Goal: Task Accomplishment & Management: Manage account settings

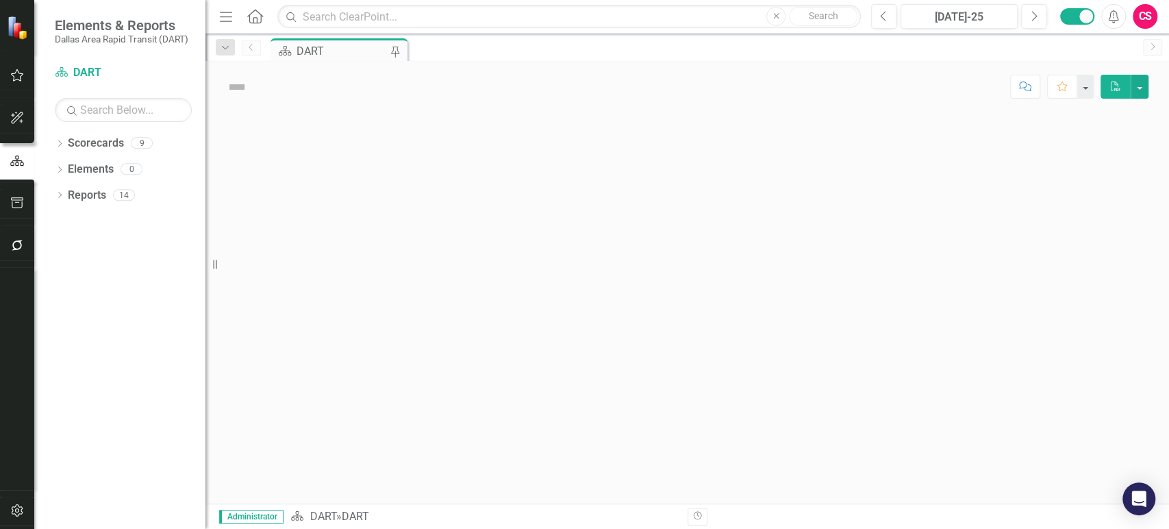
click at [18, 515] on icon "button" at bounding box center [17, 510] width 14 height 11
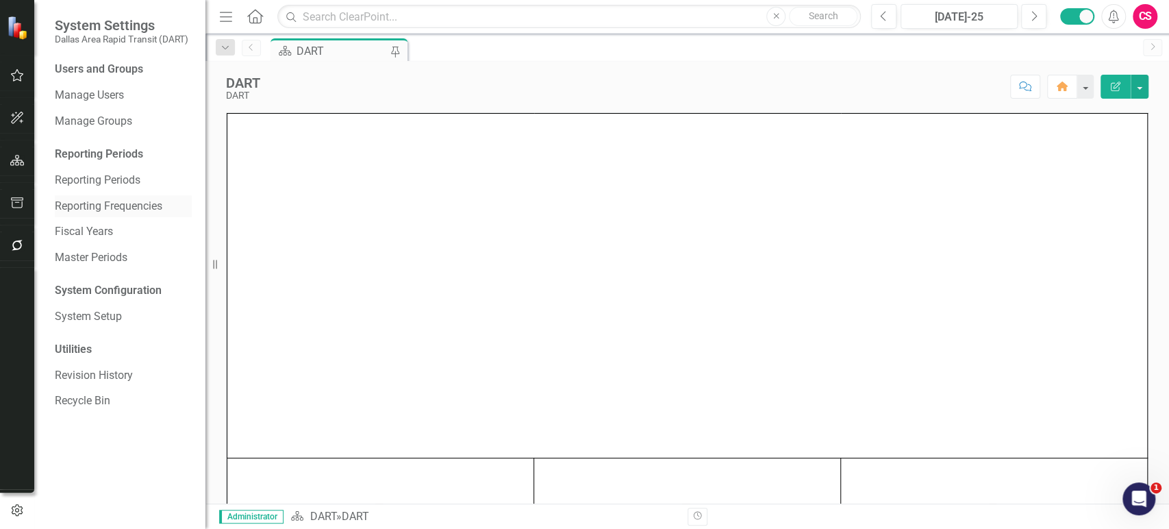
click at [114, 203] on link "Reporting Frequencies" at bounding box center [123, 207] width 137 height 16
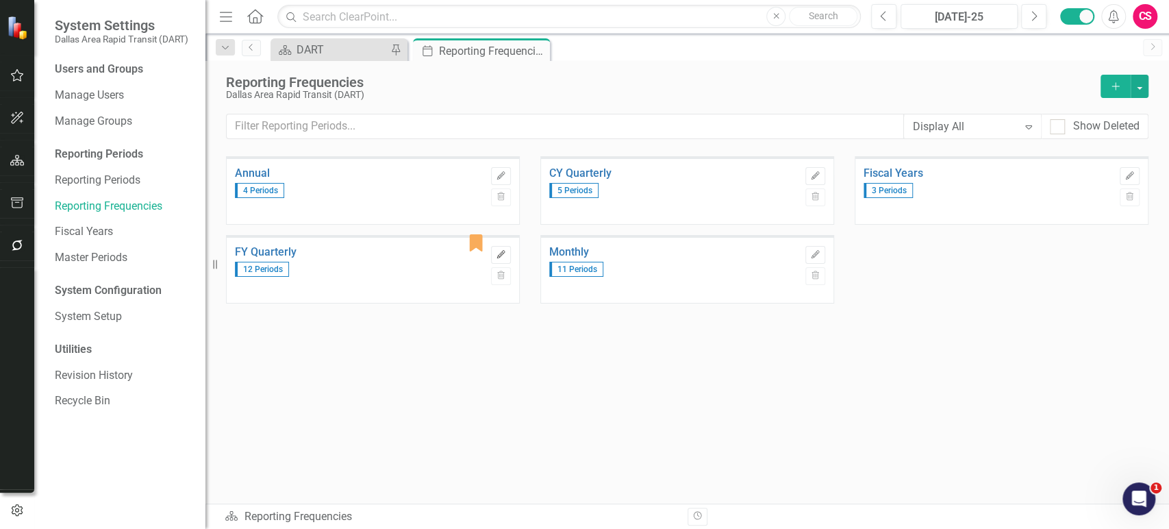
click at [506, 253] on button "Edit" at bounding box center [501, 255] width 20 height 18
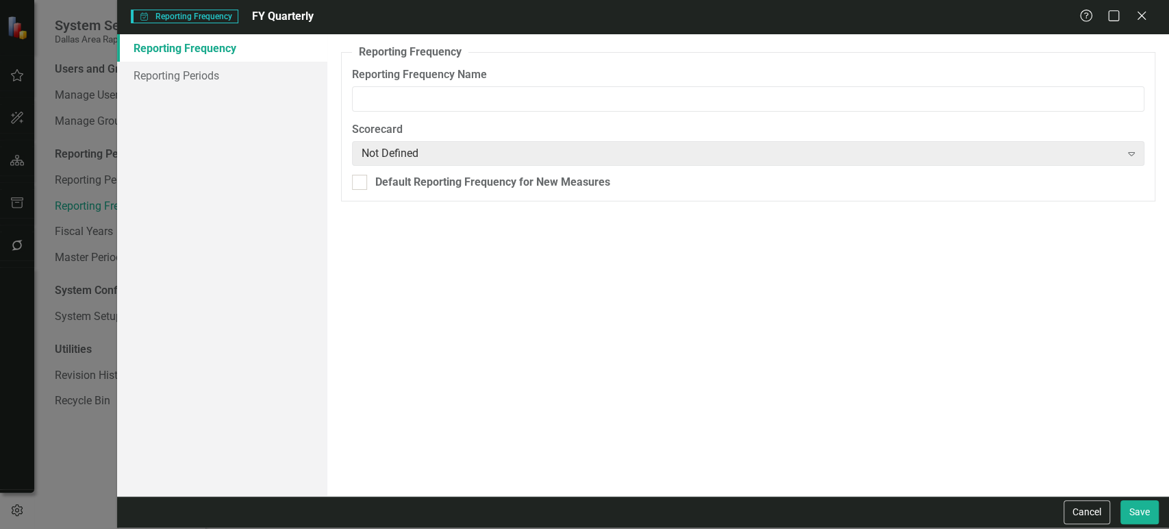
type input "FY Quarterly"
checkbox input "true"
click at [186, 86] on link "Reporting Periods" at bounding box center [222, 75] width 210 height 27
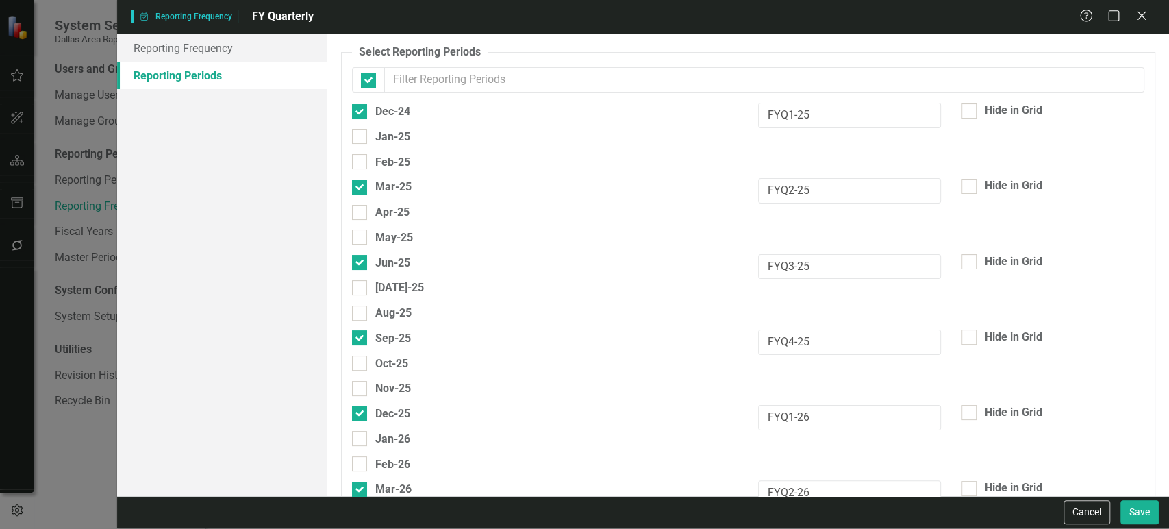
checkbox input "false"
click at [1097, 518] on button "Cancel" at bounding box center [1087, 512] width 47 height 24
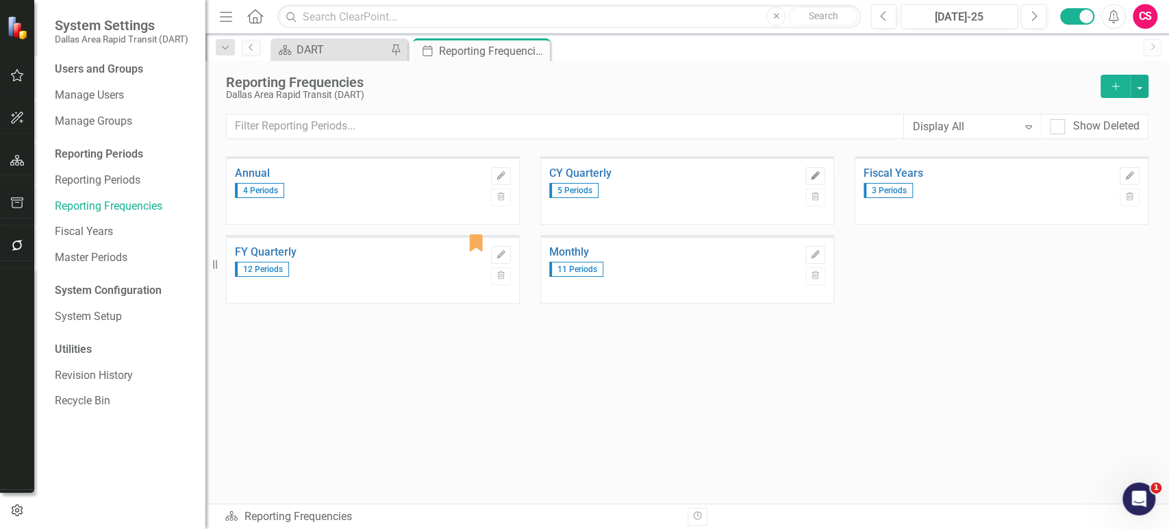
click at [812, 173] on icon "Edit" at bounding box center [815, 176] width 10 height 8
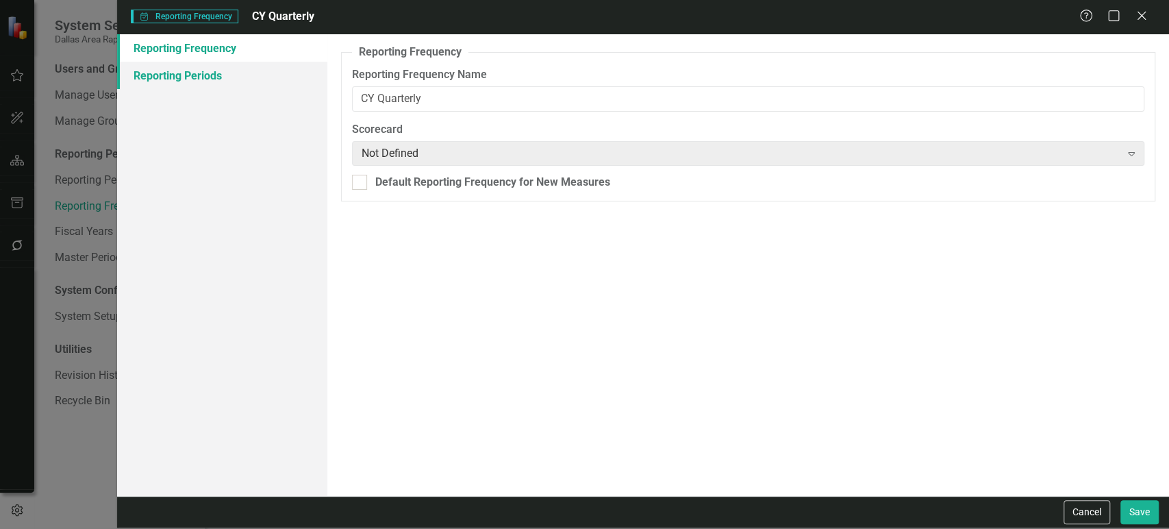
click at [252, 72] on link "Reporting Periods" at bounding box center [222, 75] width 210 height 27
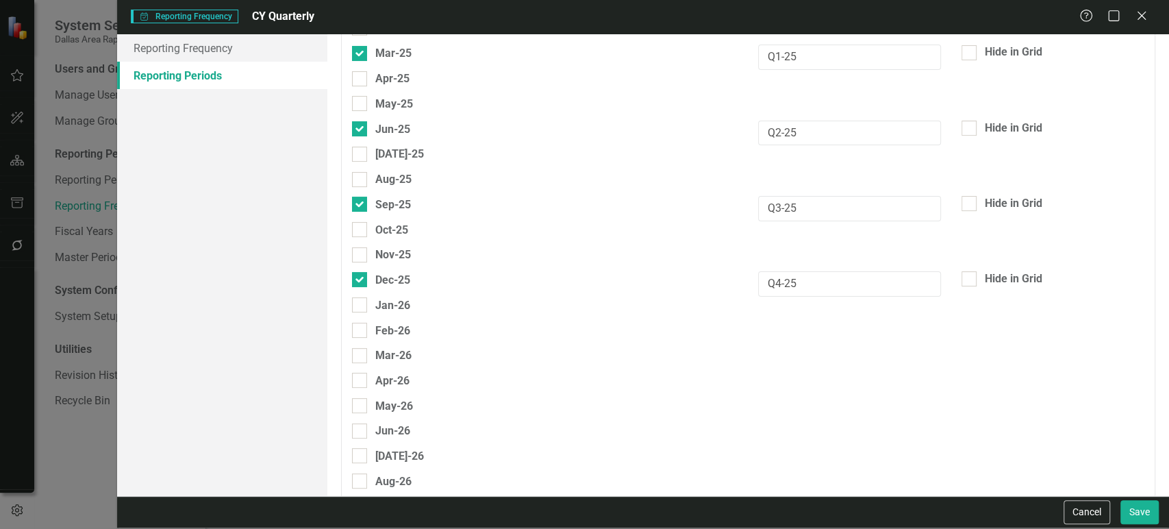
scroll to position [137, 0]
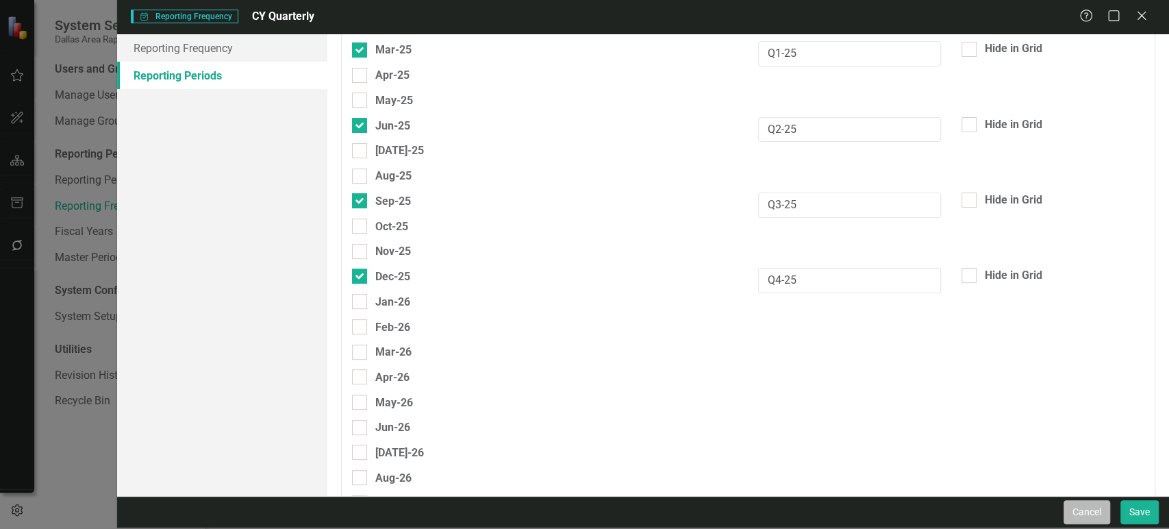
click at [1086, 510] on button "Cancel" at bounding box center [1087, 512] width 47 height 24
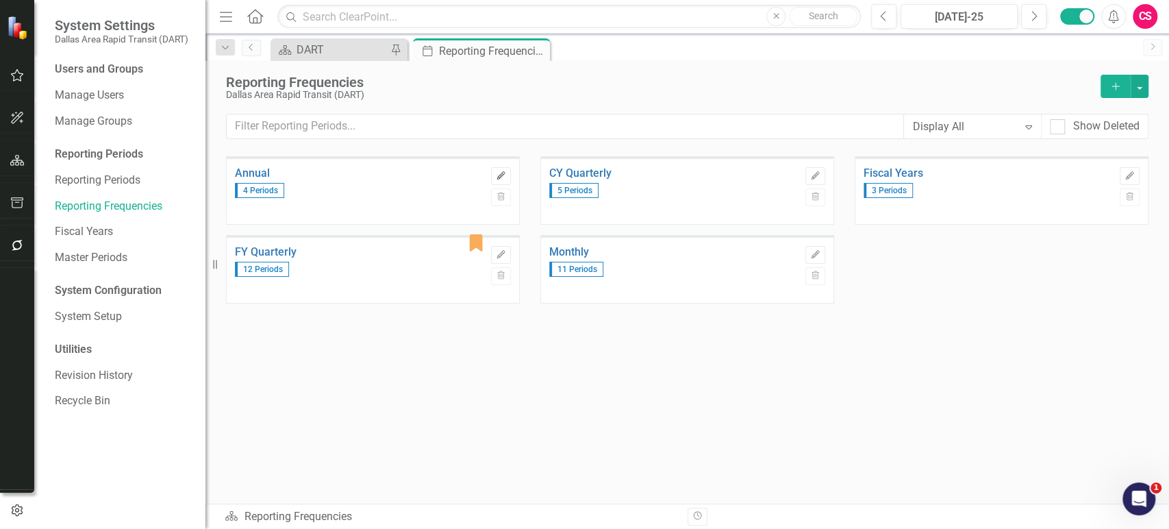
click at [493, 171] on button "Edit" at bounding box center [501, 176] width 20 height 18
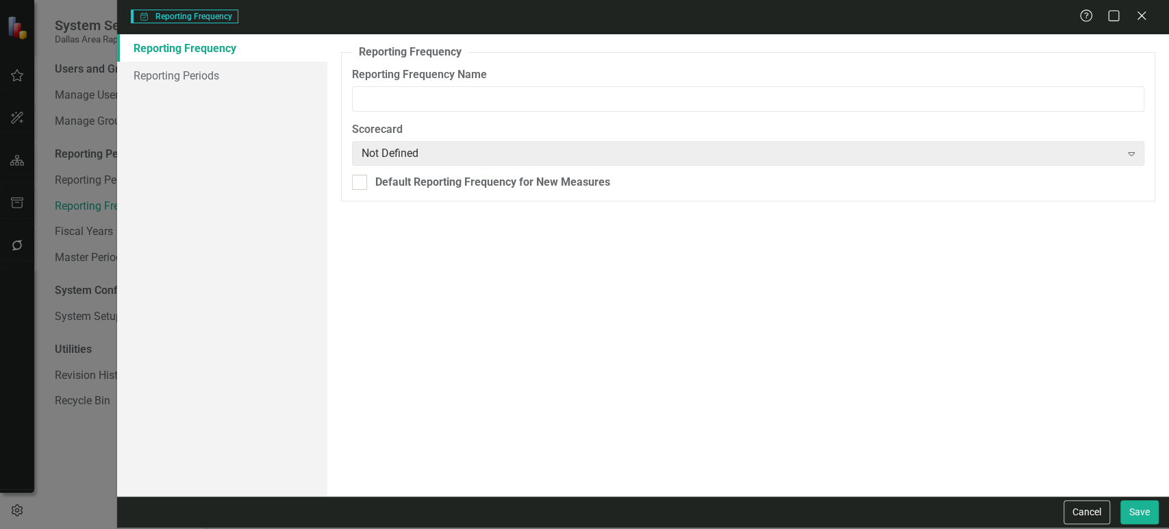
type input "Annual"
click at [262, 78] on link "Reporting Periods" at bounding box center [222, 75] width 210 height 27
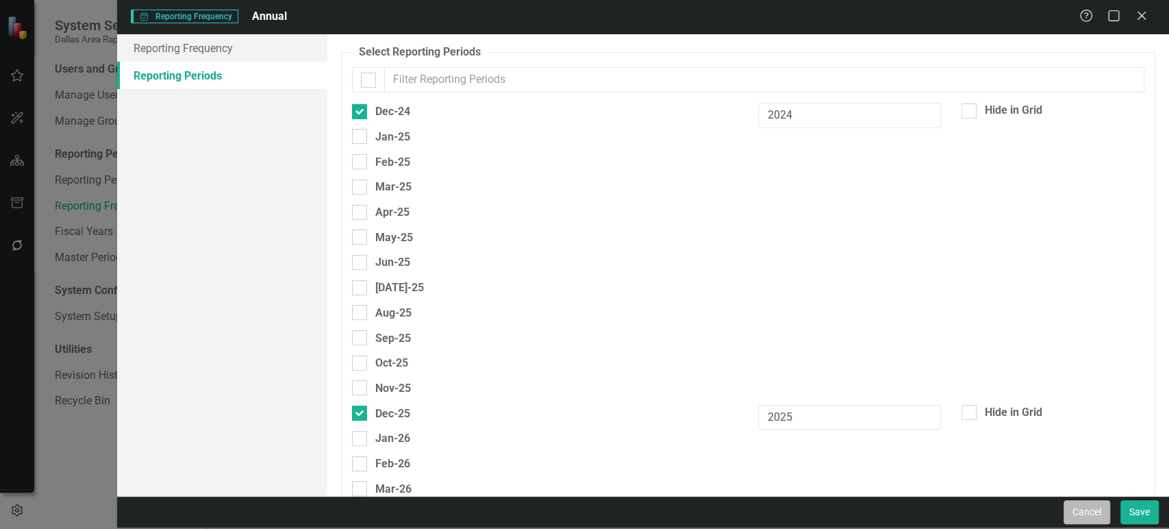
click at [1094, 514] on button "Cancel" at bounding box center [1087, 512] width 47 height 24
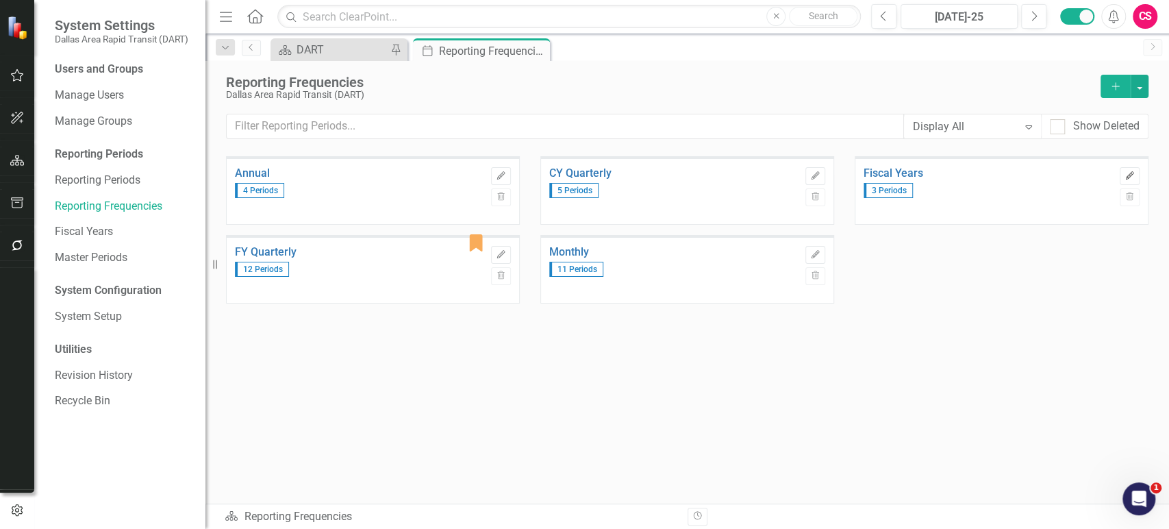
click at [1125, 177] on icon "Edit" at bounding box center [1130, 176] width 10 height 8
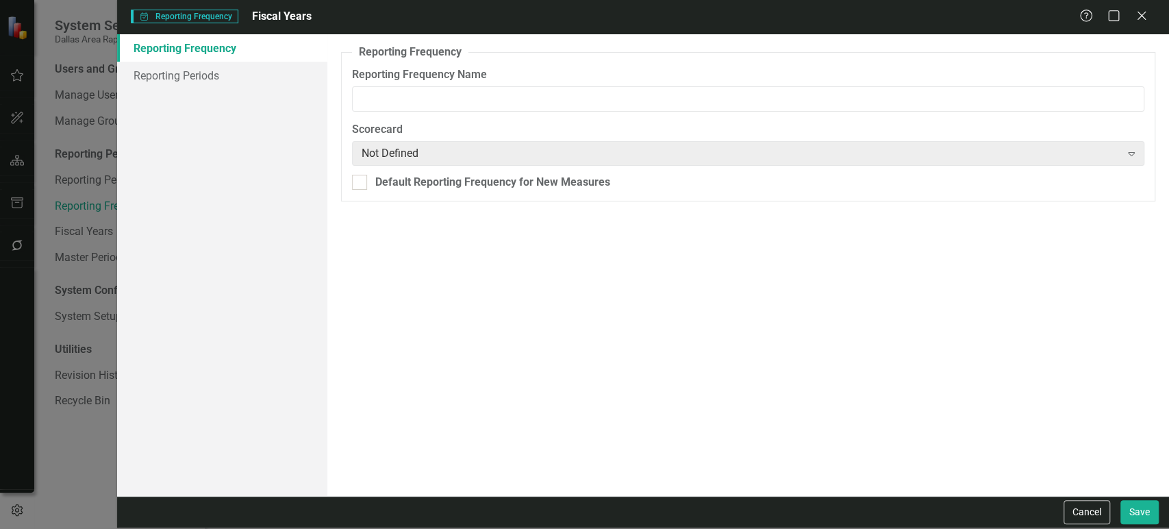
type input "Fiscal Years"
click at [207, 64] on link "Reporting Periods" at bounding box center [222, 75] width 210 height 27
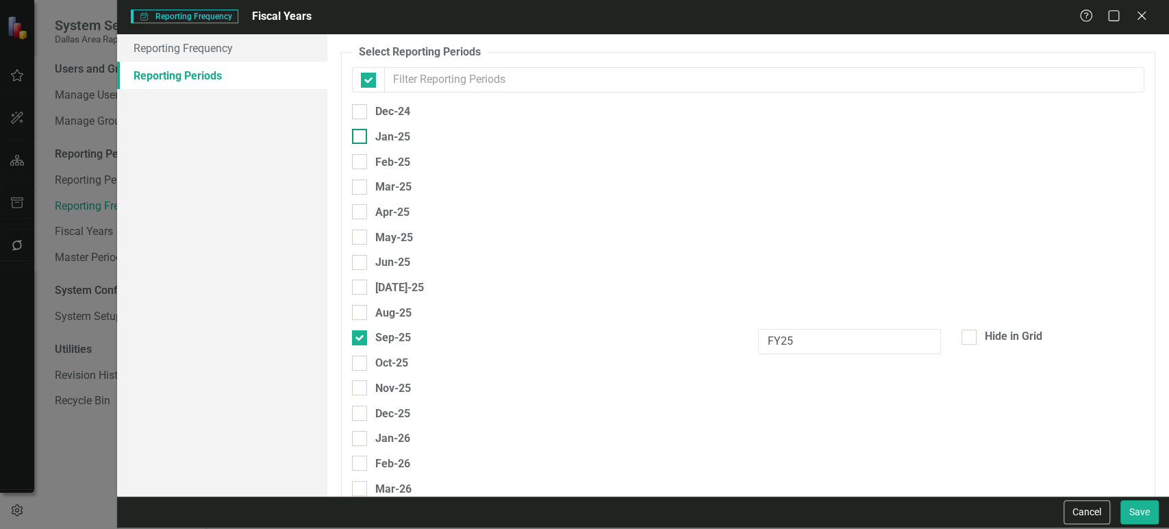
checkbox input "false"
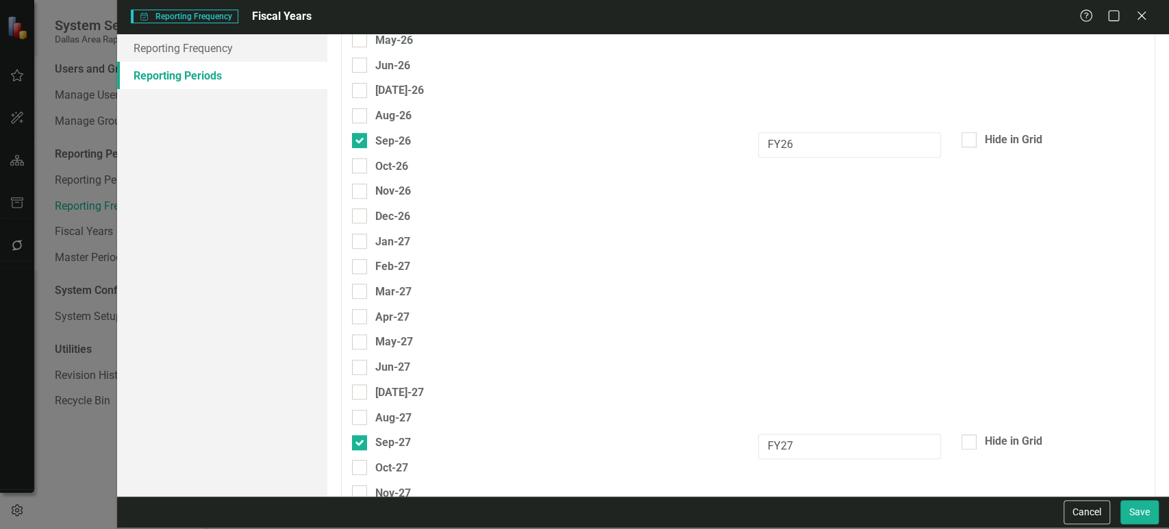
scroll to position [548, 0]
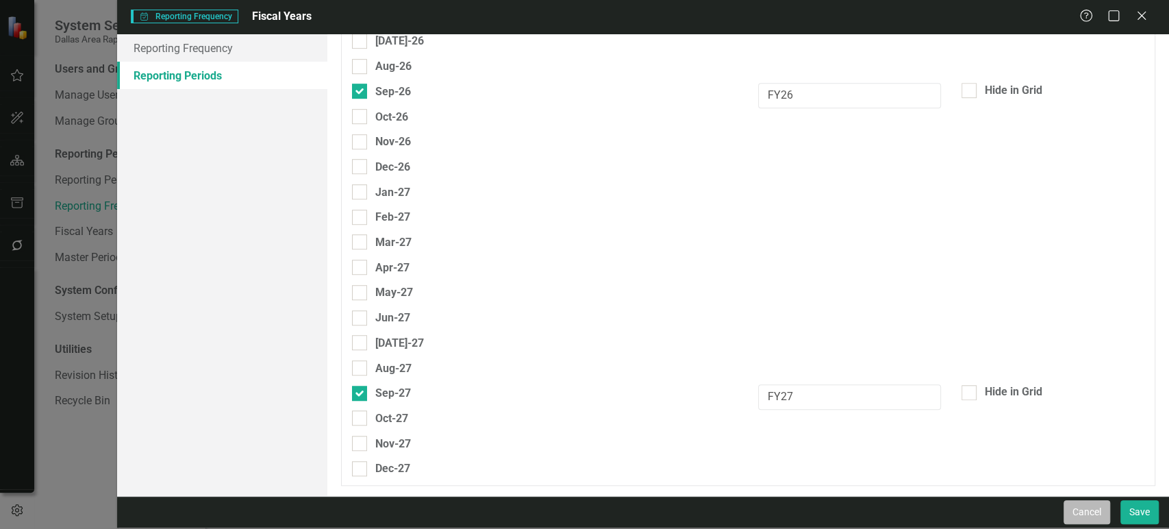
click at [1103, 513] on button "Cancel" at bounding box center [1087, 512] width 47 height 24
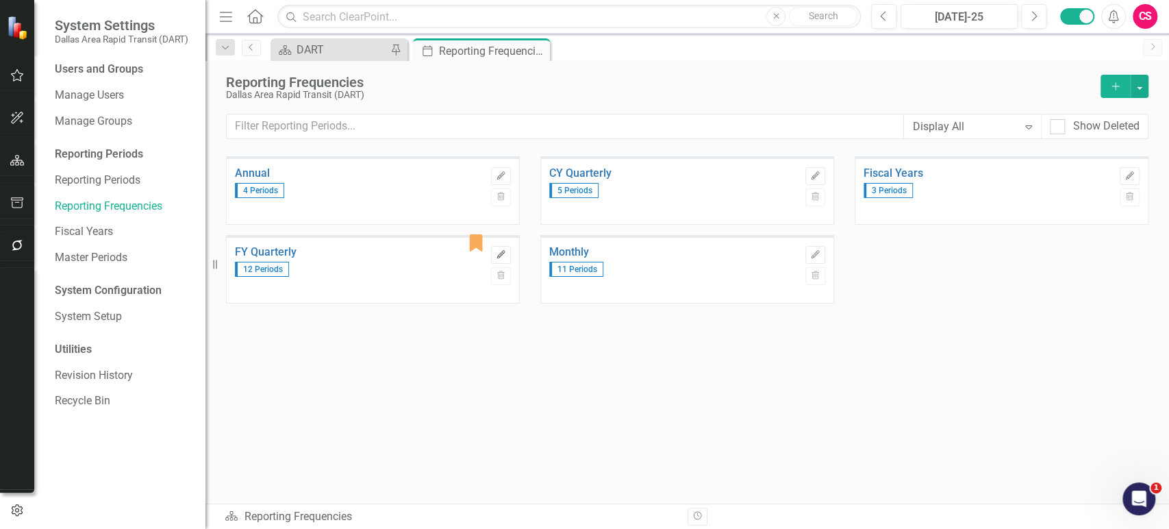
click at [492, 249] on button "Edit" at bounding box center [501, 255] width 20 height 18
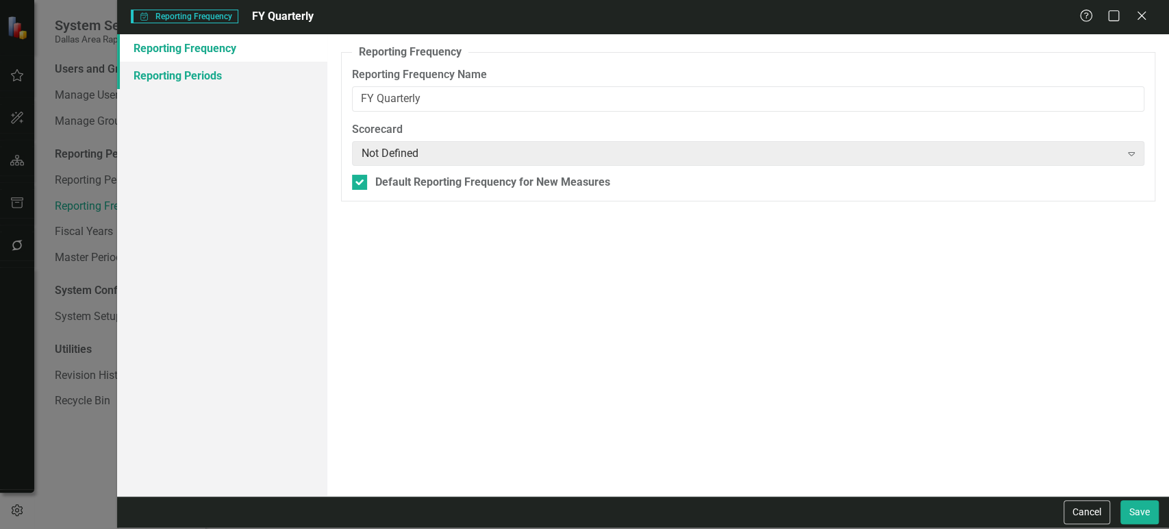
click at [152, 67] on link "Reporting Periods" at bounding box center [222, 75] width 210 height 27
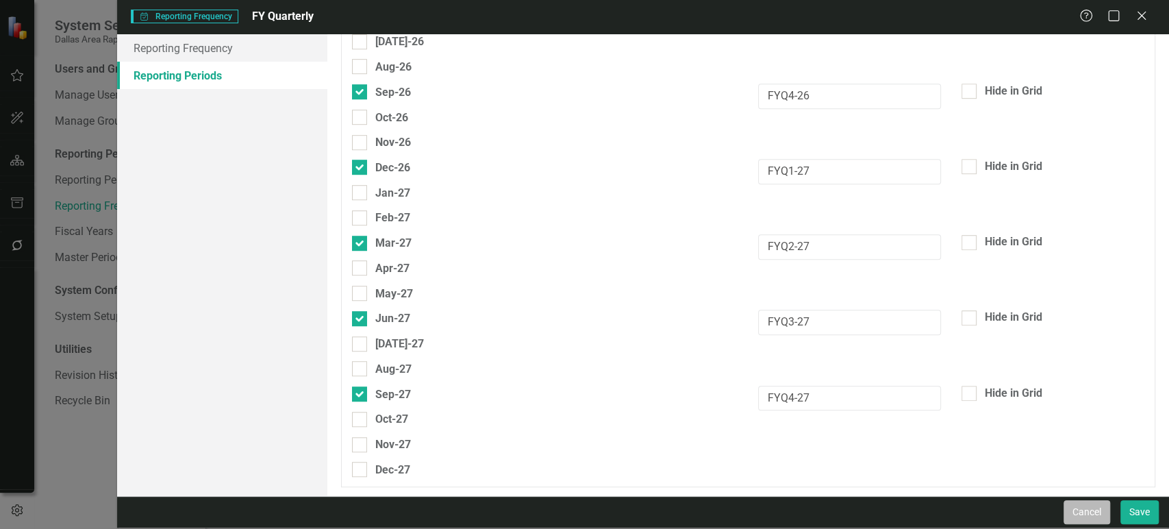
click at [1094, 508] on button "Cancel" at bounding box center [1087, 512] width 47 height 24
